Goal: Consume media (video, audio): Consume media (video, audio)

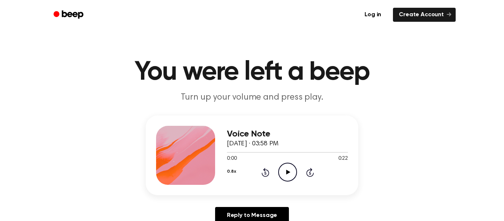
click at [287, 171] on icon at bounding box center [288, 172] width 4 height 5
click at [286, 171] on icon at bounding box center [287, 172] width 3 height 5
click at [287, 171] on icon at bounding box center [288, 172] width 4 height 5
click at [263, 174] on icon "Rewind 5 seconds" at bounding box center [265, 172] width 8 height 10
click at [285, 167] on icon "Pause Audio" at bounding box center [287, 172] width 19 height 19
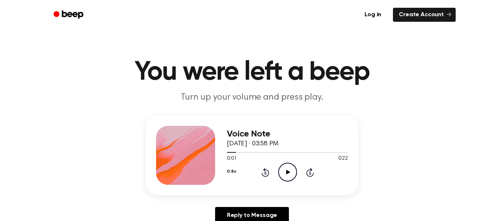
click at [265, 171] on icon "Rewind 5 seconds" at bounding box center [265, 172] width 8 height 10
click at [291, 169] on icon "Play Audio" at bounding box center [287, 172] width 19 height 19
click at [291, 170] on icon "Pause Audio" at bounding box center [287, 172] width 19 height 19
click at [267, 172] on icon at bounding box center [265, 172] width 8 height 9
click at [292, 172] on icon "Play Audio" at bounding box center [287, 172] width 19 height 19
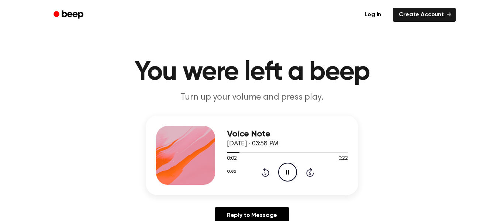
click at [302, 194] on div "Voice Note [DATE] · 03:58 PM 0:02 0:22 Your browser does not support the [objec…" at bounding box center [252, 155] width 212 height 80
click at [264, 170] on icon at bounding box center [265, 172] width 8 height 9
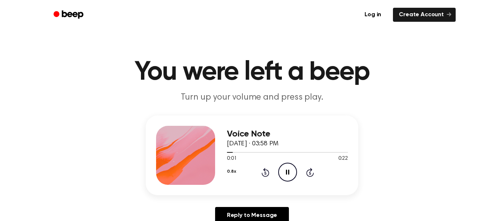
click at [265, 170] on icon at bounding box center [265, 172] width 8 height 9
click at [288, 165] on icon "Pause Audio" at bounding box center [287, 172] width 19 height 19
click at [286, 165] on icon "Play Audio" at bounding box center [287, 172] width 19 height 19
click at [294, 171] on icon "Pause Audio" at bounding box center [287, 172] width 19 height 19
click at [294, 171] on icon "Play Audio" at bounding box center [287, 172] width 19 height 19
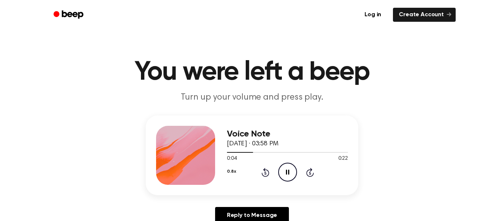
click at [263, 170] on icon "Rewind 5 seconds" at bounding box center [265, 172] width 8 height 10
click at [262, 172] on icon "Rewind 5 seconds" at bounding box center [265, 172] width 8 height 10
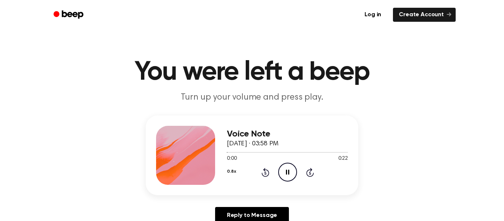
click at [262, 172] on icon "Rewind 5 seconds" at bounding box center [265, 172] width 8 height 10
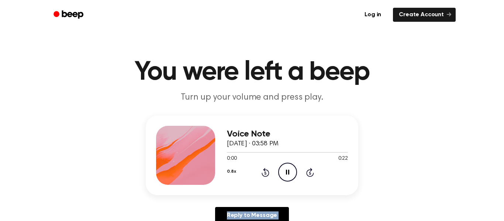
click at [262, 172] on icon "Rewind 5 seconds" at bounding box center [265, 172] width 8 height 10
drag, startPoint x: 262, startPoint y: 172, endPoint x: 267, endPoint y: 171, distance: 4.5
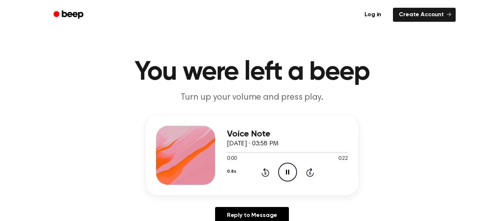
click at [267, 171] on icon "Rewind 5 seconds" at bounding box center [265, 172] width 8 height 10
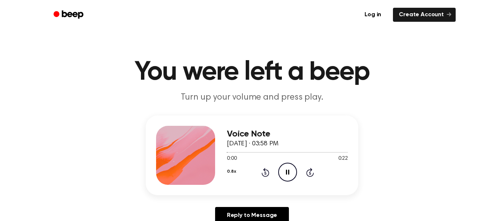
click at [267, 171] on icon "Rewind 5 seconds" at bounding box center [265, 172] width 8 height 10
click at [294, 174] on icon "Pause Audio" at bounding box center [287, 172] width 19 height 19
click at [266, 169] on icon "Rewind 5 seconds" at bounding box center [265, 172] width 8 height 10
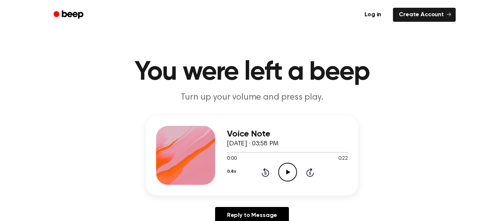
click at [284, 163] on icon "Play Audio" at bounding box center [287, 172] width 19 height 19
click at [290, 171] on icon "Pause Audio" at bounding box center [287, 172] width 19 height 19
click at [290, 171] on icon "Play Audio" at bounding box center [287, 172] width 19 height 19
click at [290, 171] on icon "Pause Audio" at bounding box center [287, 172] width 19 height 19
click at [267, 171] on icon "Rewind 5 seconds" at bounding box center [265, 172] width 8 height 10
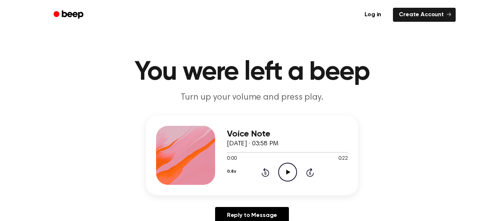
click at [291, 173] on icon "Play Audio" at bounding box center [287, 172] width 19 height 19
click at [263, 171] on icon "Rewind 5 seconds" at bounding box center [265, 172] width 8 height 10
click at [290, 171] on icon "Pause Audio" at bounding box center [287, 172] width 19 height 19
click at [261, 170] on icon "Rewind 5 seconds" at bounding box center [265, 172] width 8 height 10
click at [284, 169] on icon "Play Audio" at bounding box center [287, 172] width 19 height 19
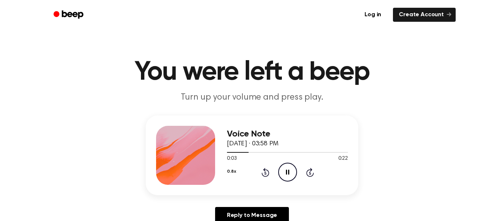
click at [284, 169] on icon "Pause Audio" at bounding box center [287, 172] width 19 height 19
click at [284, 169] on icon "Play Audio" at bounding box center [287, 172] width 19 height 19
click at [284, 169] on icon "Pause Audio" at bounding box center [287, 172] width 19 height 19
click at [284, 169] on icon "Play Audio" at bounding box center [287, 172] width 19 height 19
click at [285, 169] on icon "Pause Audio" at bounding box center [287, 172] width 19 height 19
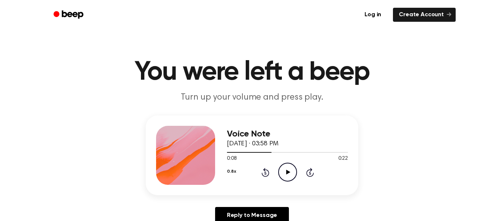
click at [285, 169] on icon "Play Audio" at bounding box center [287, 172] width 19 height 19
click at [267, 169] on icon "Rewind 5 seconds" at bounding box center [265, 172] width 8 height 10
click at [293, 173] on icon "Pause Audio" at bounding box center [287, 172] width 19 height 19
click at [293, 173] on icon "Play Audio" at bounding box center [287, 172] width 19 height 19
click at [265, 171] on icon "Rewind 5 seconds" at bounding box center [265, 172] width 8 height 10
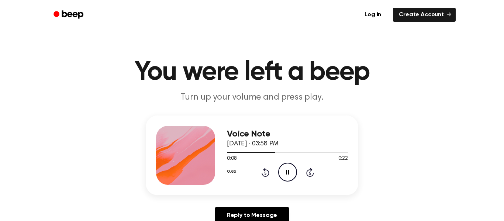
click at [285, 172] on icon "Pause Audio" at bounding box center [287, 172] width 19 height 19
click at [285, 172] on icon "Play Audio" at bounding box center [287, 172] width 19 height 19
click at [285, 172] on icon "Pause Audio" at bounding box center [287, 172] width 19 height 19
click at [285, 172] on icon "Play Audio" at bounding box center [287, 172] width 19 height 19
click at [285, 172] on icon "Pause Audio" at bounding box center [287, 172] width 19 height 19
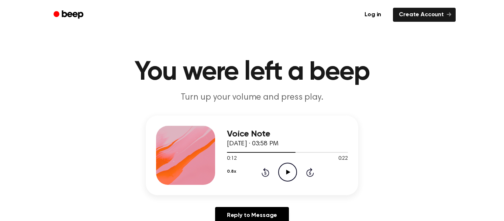
click at [285, 172] on icon "Play Audio" at bounding box center [287, 172] width 19 height 19
click at [285, 172] on icon "Pause Audio" at bounding box center [287, 172] width 19 height 19
click at [285, 172] on icon "Play Audio" at bounding box center [287, 172] width 19 height 19
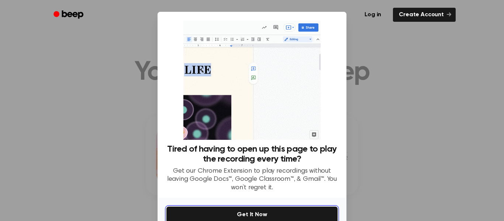
click at [226, 214] on button "Get It Now" at bounding box center [251, 215] width 171 height 16
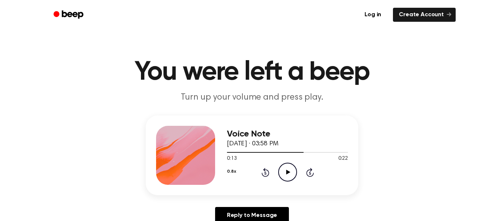
click at [291, 172] on icon "Play Audio" at bounding box center [287, 172] width 19 height 19
click at [269, 174] on icon "Rewind 5 seconds" at bounding box center [265, 172] width 8 height 10
click at [288, 170] on icon "Pause Audio" at bounding box center [287, 172] width 19 height 19
click at [287, 170] on icon "Play Audio" at bounding box center [287, 172] width 19 height 19
click at [266, 171] on icon at bounding box center [265, 172] width 2 height 3
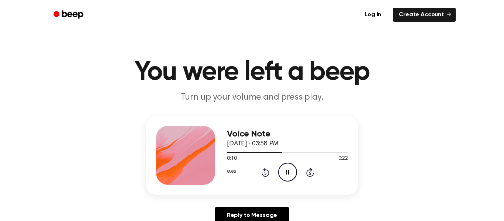
click at [287, 173] on icon "Pause Audio" at bounding box center [287, 172] width 19 height 19
click at [286, 174] on icon at bounding box center [288, 172] width 4 height 5
click at [284, 174] on icon "Pause Audio" at bounding box center [287, 172] width 19 height 19
click at [284, 174] on icon "Play Audio" at bounding box center [287, 172] width 19 height 19
click at [284, 174] on icon "Pause Audio" at bounding box center [287, 172] width 19 height 19
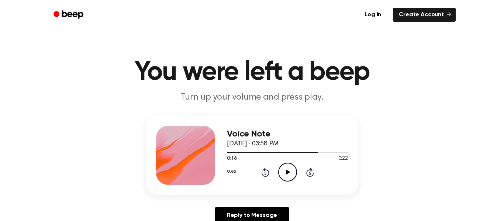
click at [284, 174] on icon "Play Audio" at bounding box center [287, 172] width 19 height 19
click at [284, 174] on icon "Pause Audio" at bounding box center [287, 172] width 19 height 19
click at [284, 174] on icon "Play Audio" at bounding box center [287, 172] width 19 height 19
click at [284, 174] on icon "Pause Audio" at bounding box center [287, 172] width 19 height 19
click at [284, 174] on icon "Play Audio" at bounding box center [287, 172] width 19 height 19
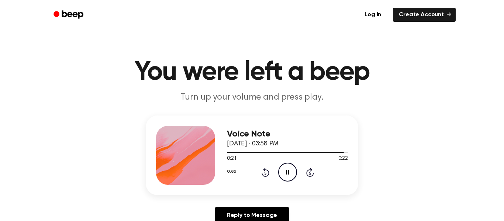
click at [284, 174] on icon "Pause Audio" at bounding box center [287, 172] width 19 height 19
